Goal: Task Accomplishment & Management: Manage account settings

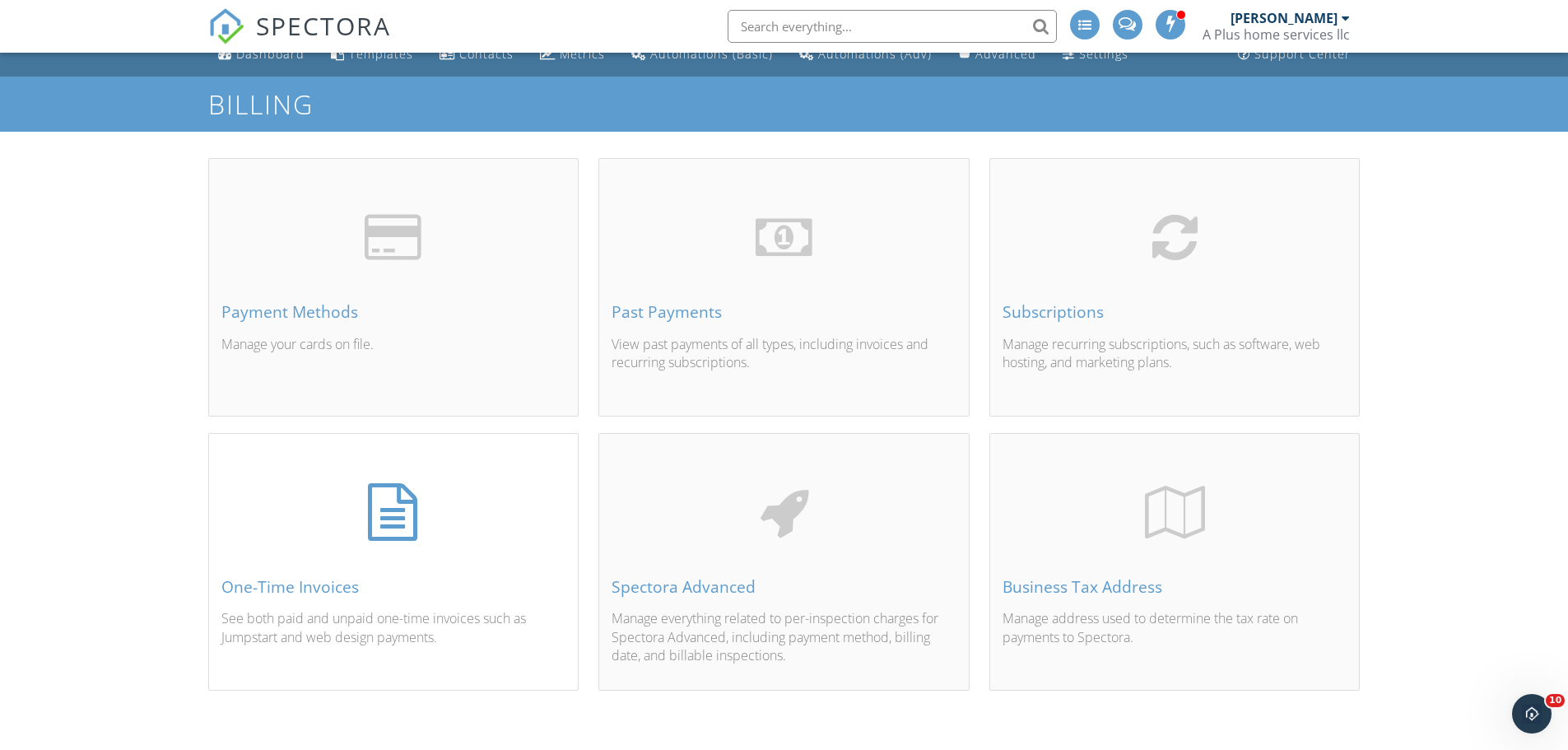
click at [398, 482] on div "One-Time Invoices See both paid and unpaid one-time invoices such as Jumpstart …" at bounding box center [394, 581] width 370 height 217
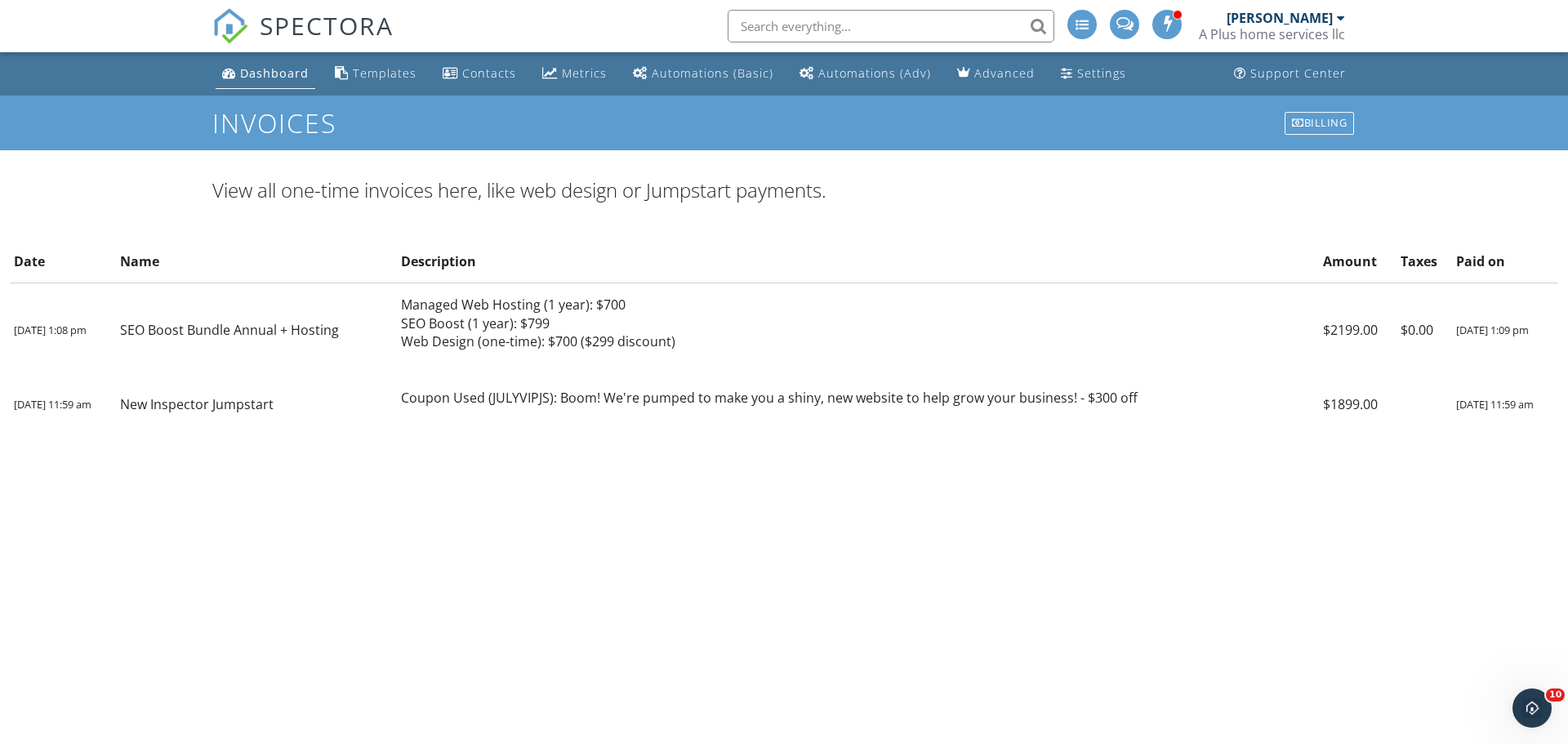
click at [323, 28] on span "SPECTORA" at bounding box center [327, 26] width 134 height 34
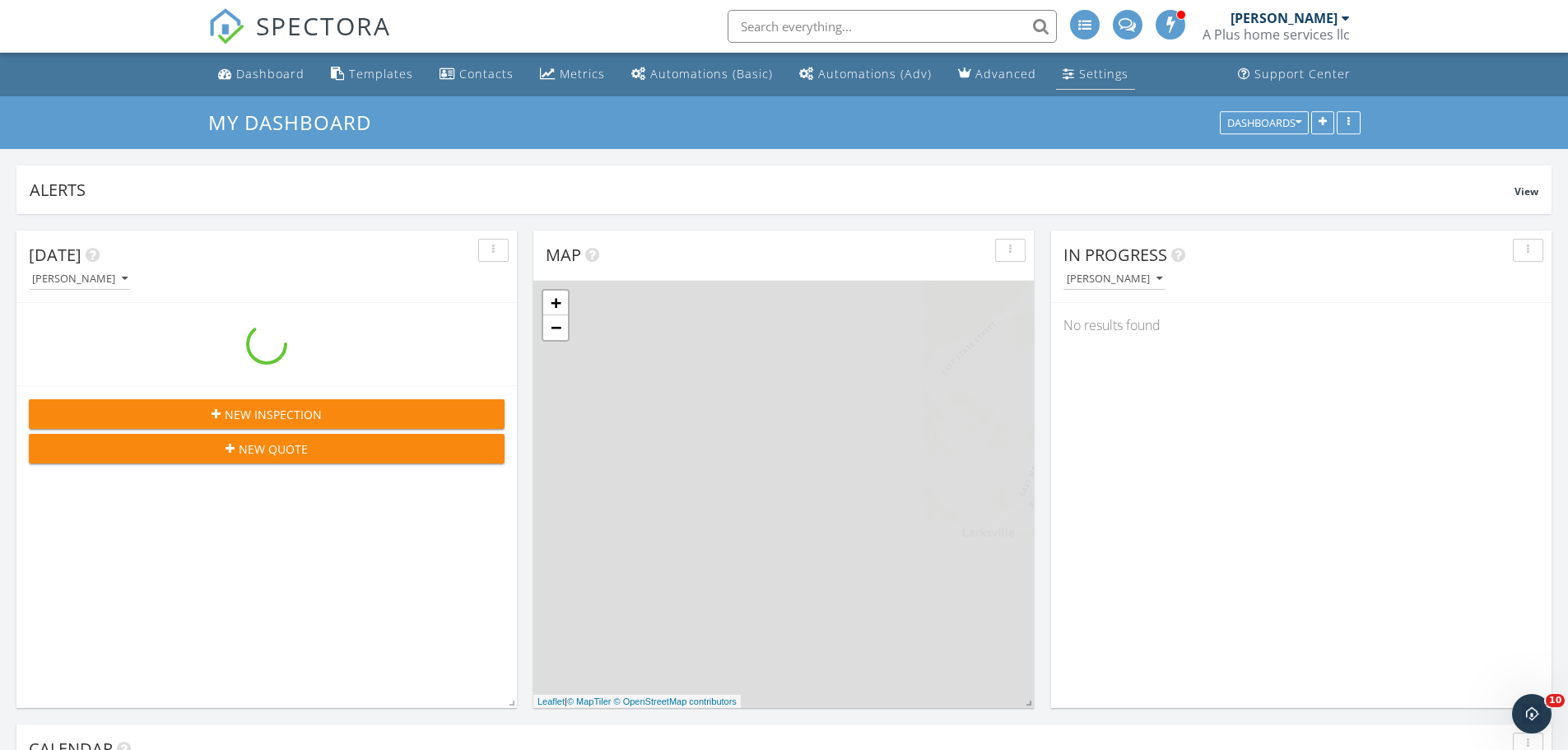
scroll to position [354, 501]
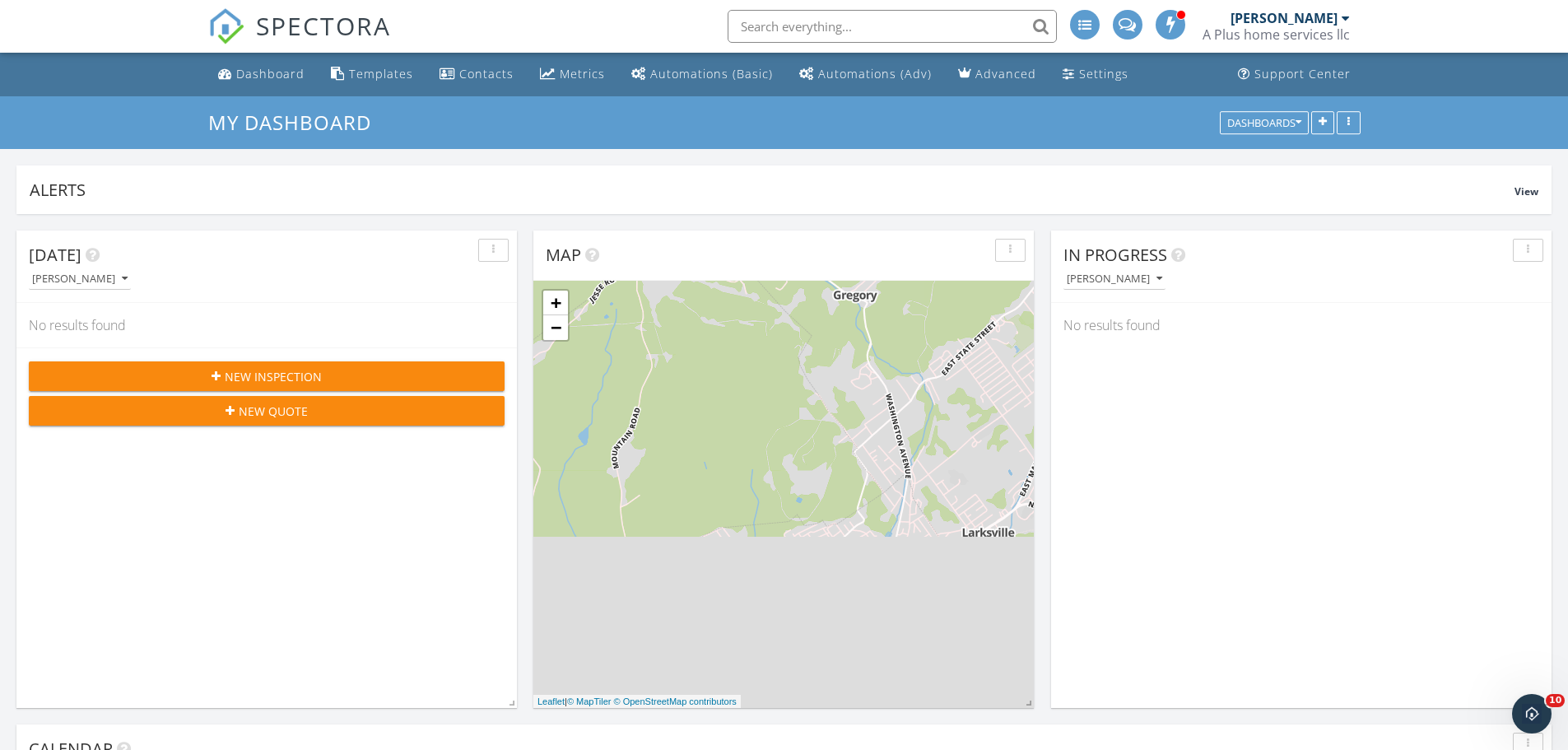
click at [1096, 23] on div at bounding box center [1085, 24] width 30 height 30
click at [1090, 68] on div "Settings" at bounding box center [1103, 73] width 49 height 15
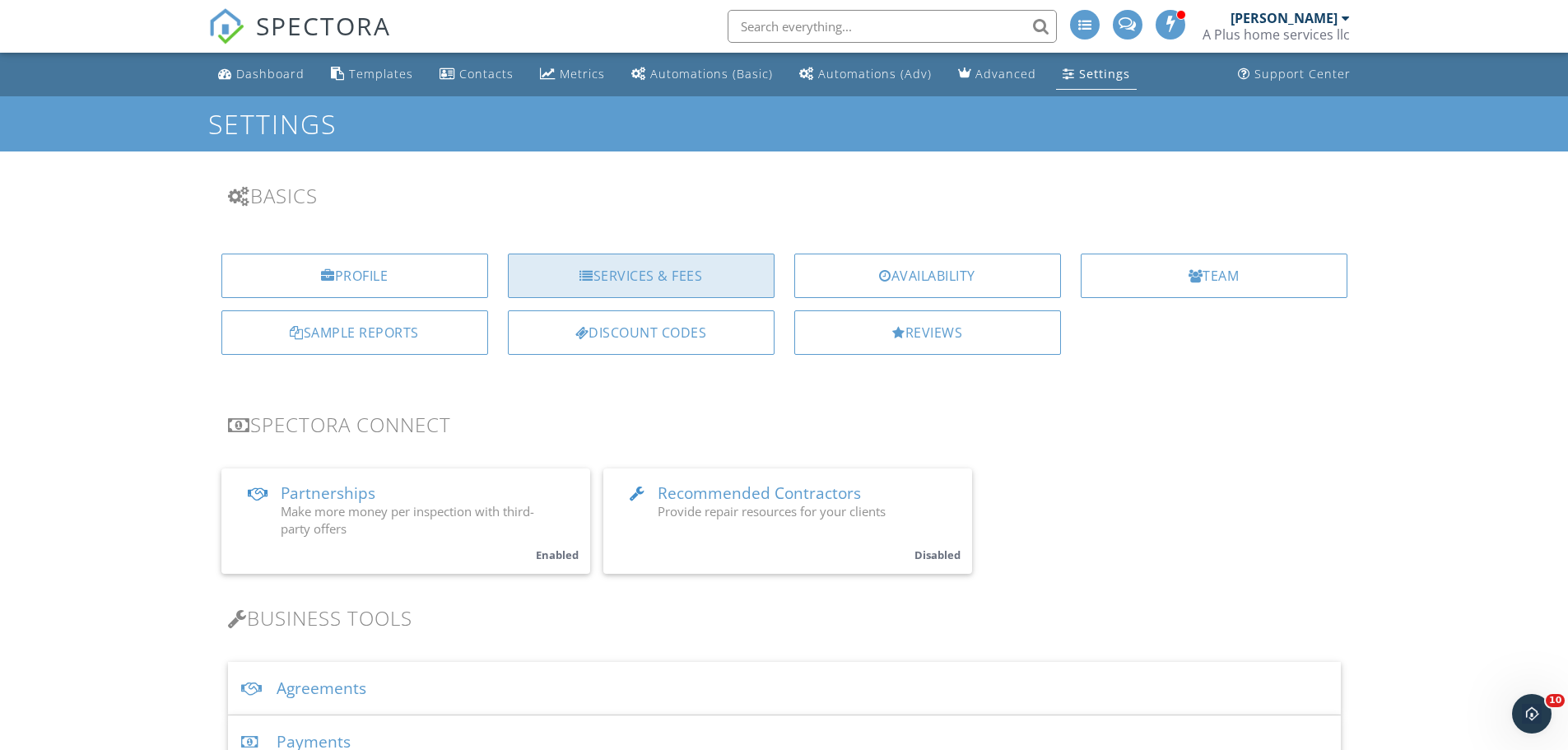
click at [667, 258] on div "Services & Fees" at bounding box center [640, 275] width 267 height 44
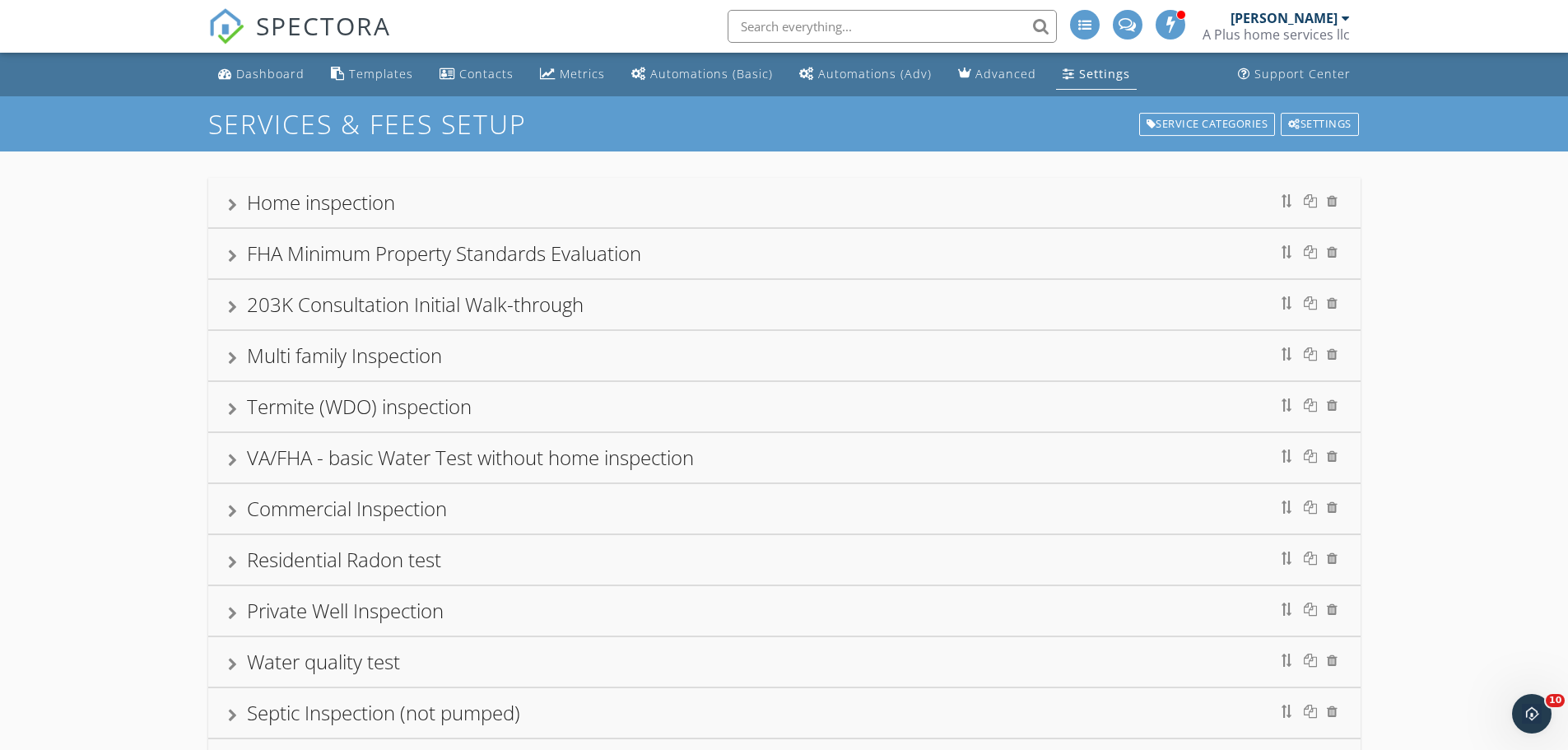
click at [1079, 68] on div "Settings" at bounding box center [1104, 73] width 51 height 15
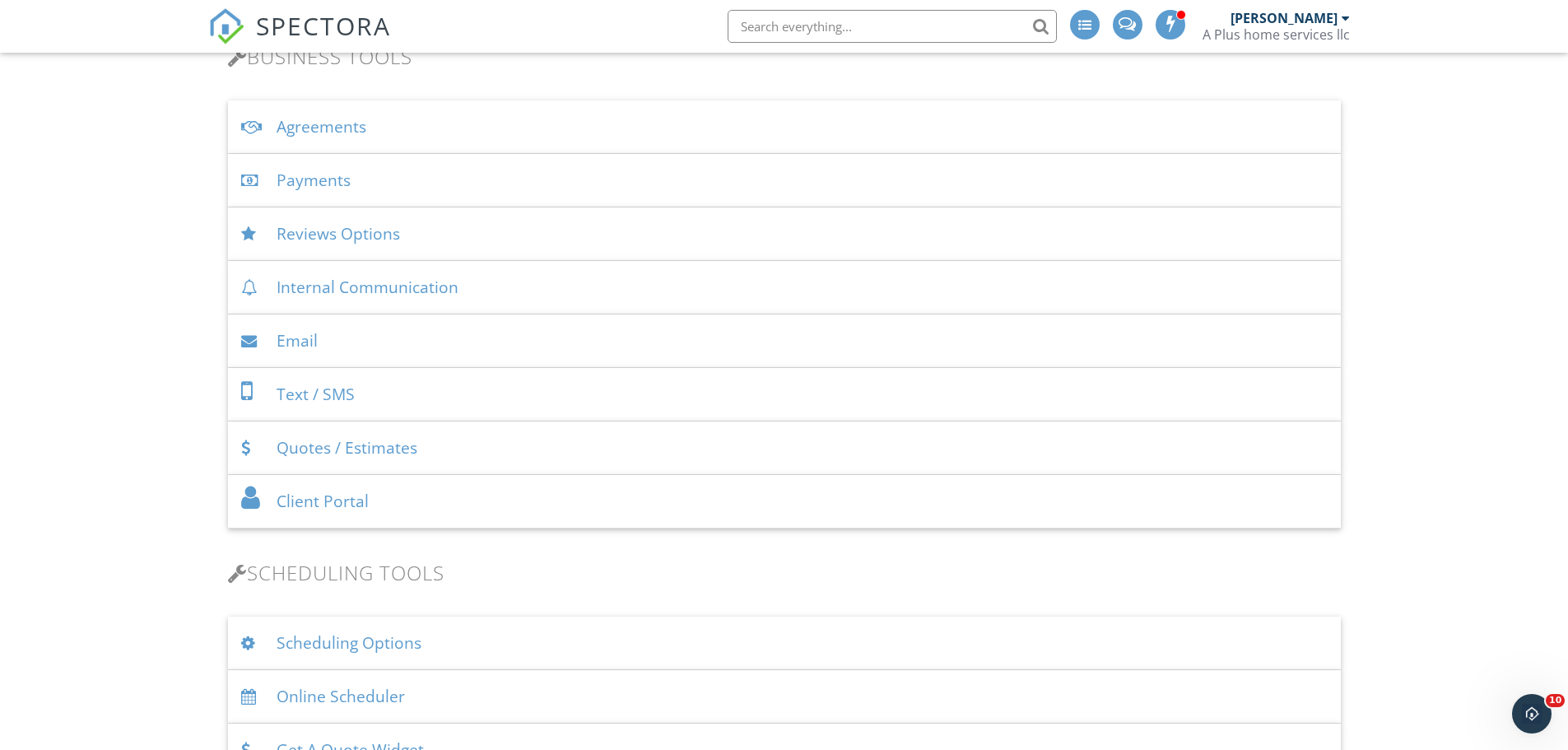
scroll to position [576, 0]
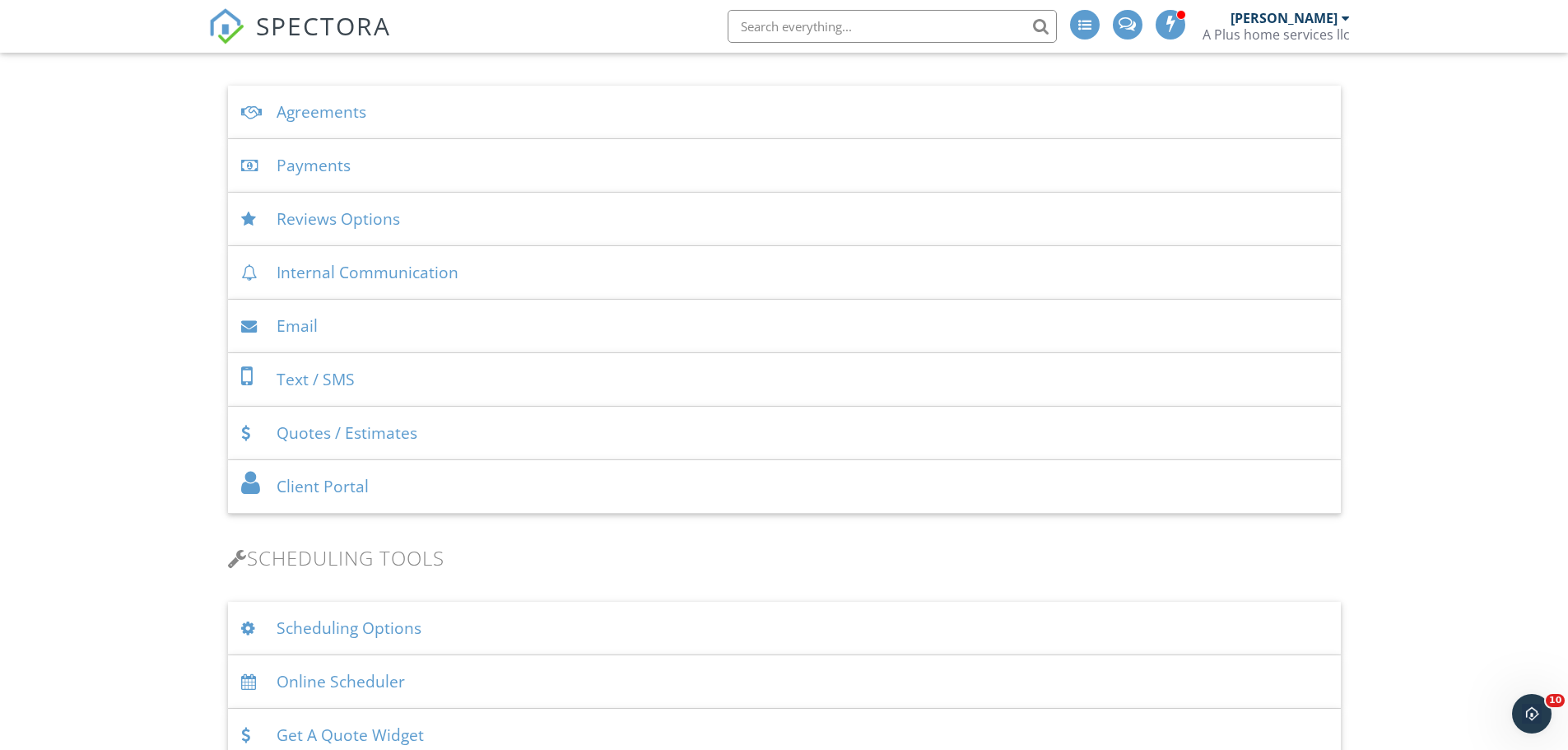
click at [269, 152] on div "Payments" at bounding box center [784, 166] width 1112 height 54
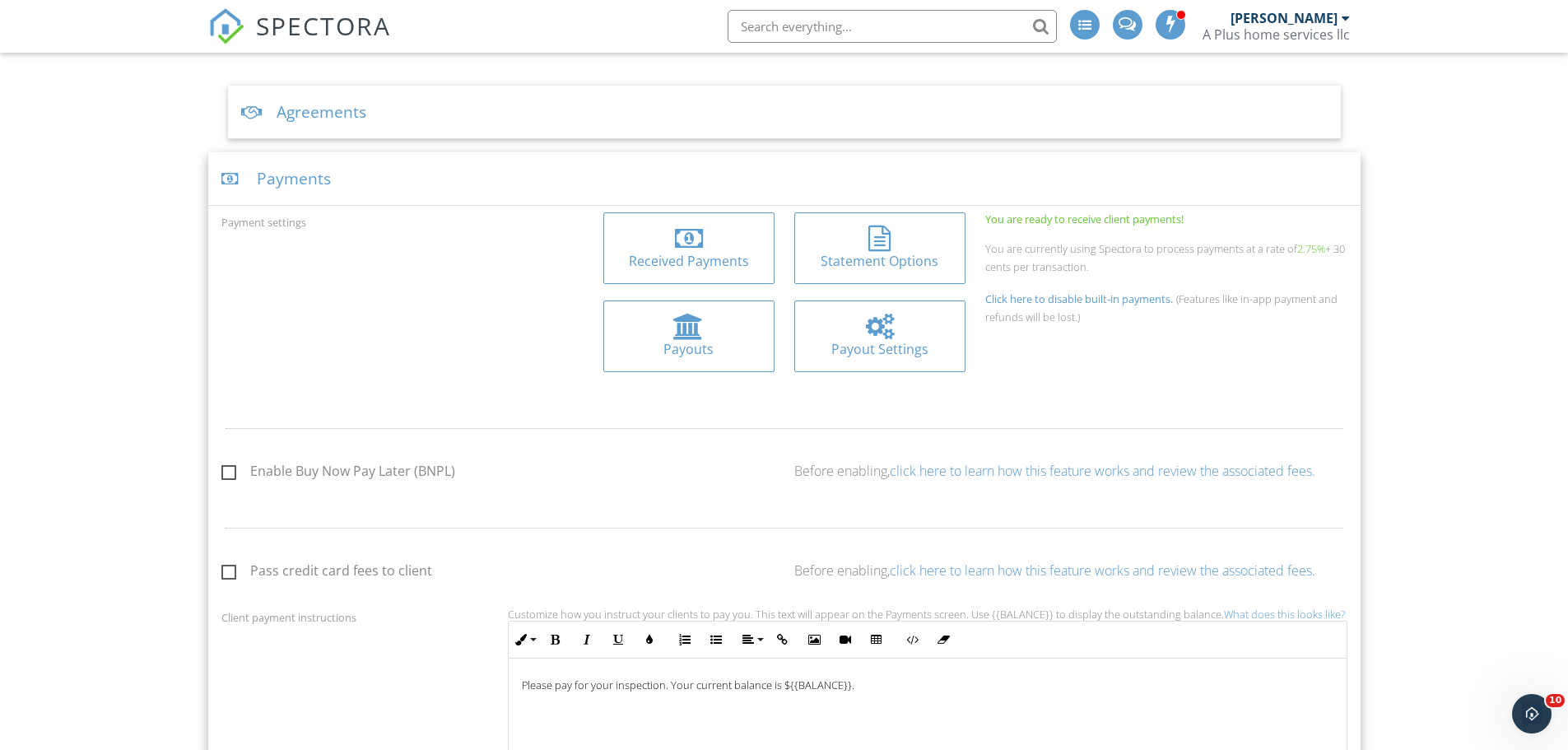
click at [890, 334] on div at bounding box center [879, 326] width 28 height 26
